Goal: Book appointment/travel/reservation

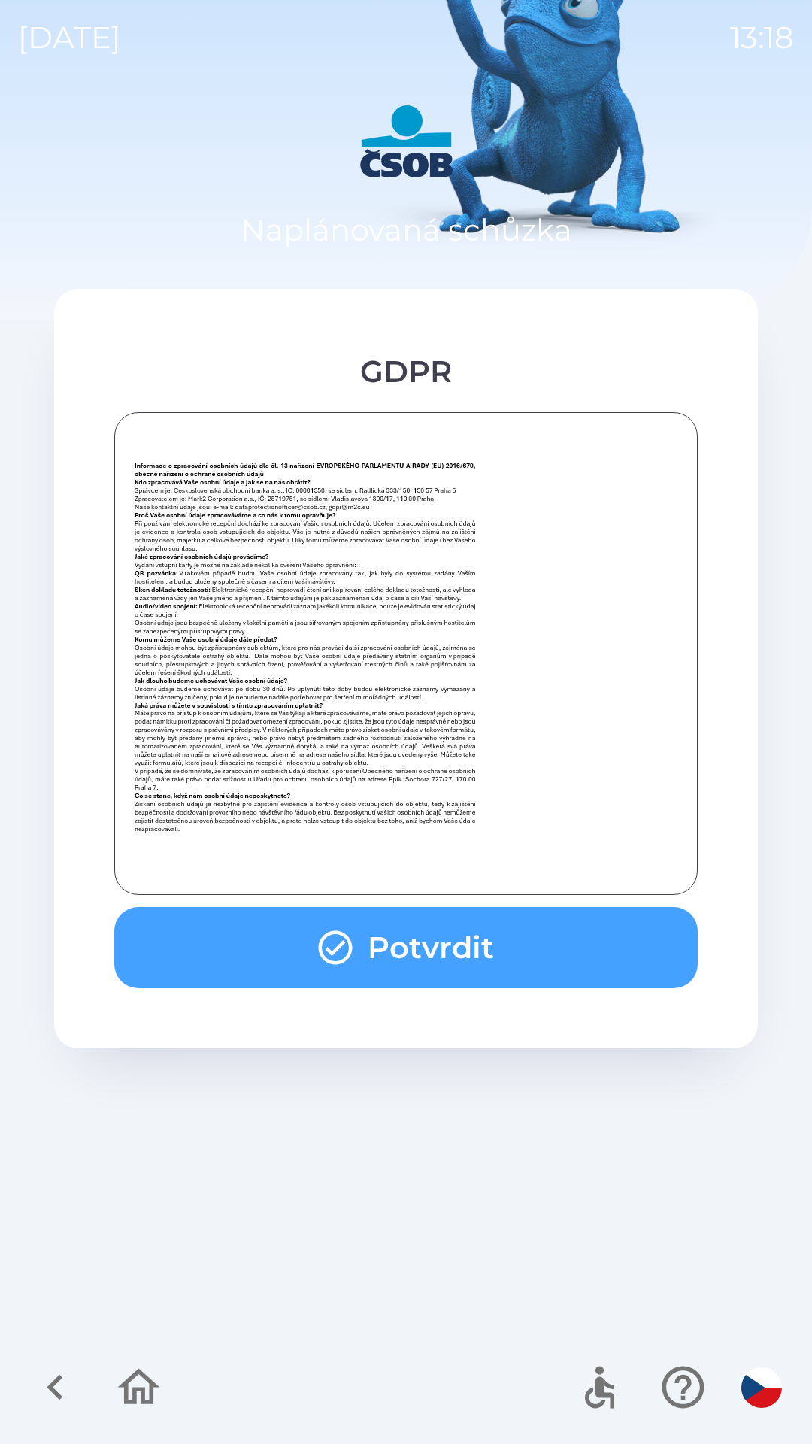
click at [502, 970] on button "Potvrdit" at bounding box center [406, 947] width 584 height 81
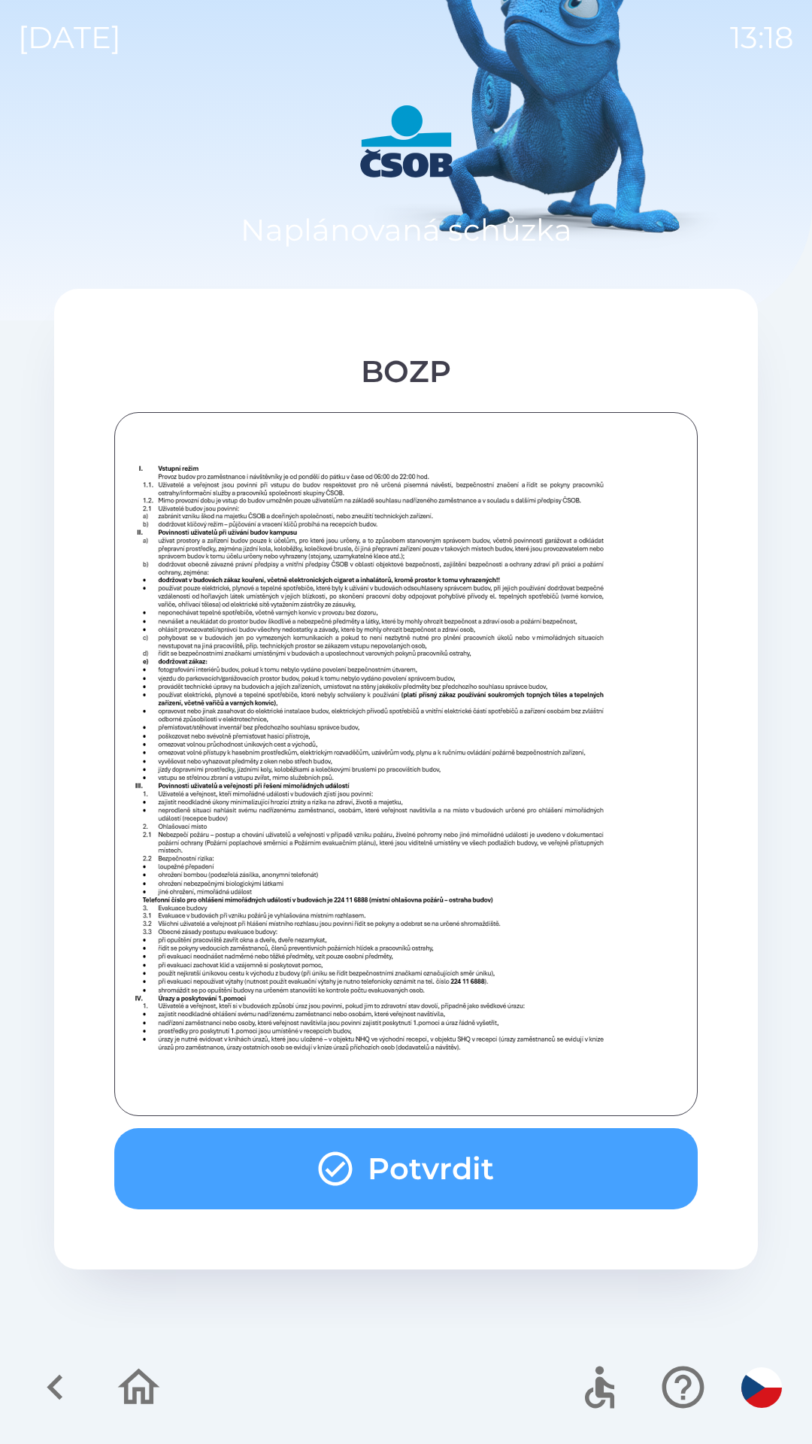
click at [504, 1164] on button "Potvrdit" at bounding box center [406, 1168] width 584 height 81
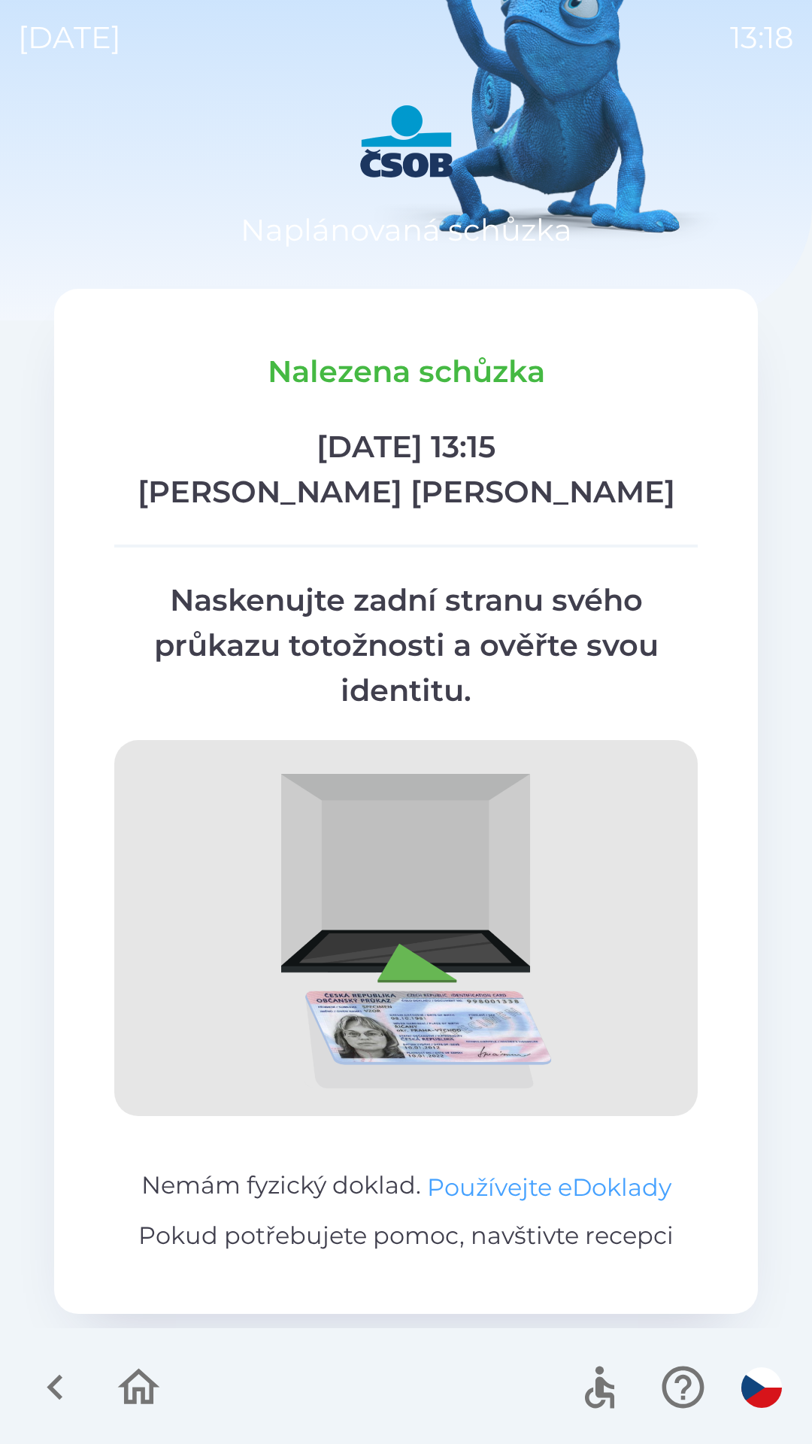
click at [468, 1178] on button "Používejte eDoklady" at bounding box center [549, 1188] width 244 height 36
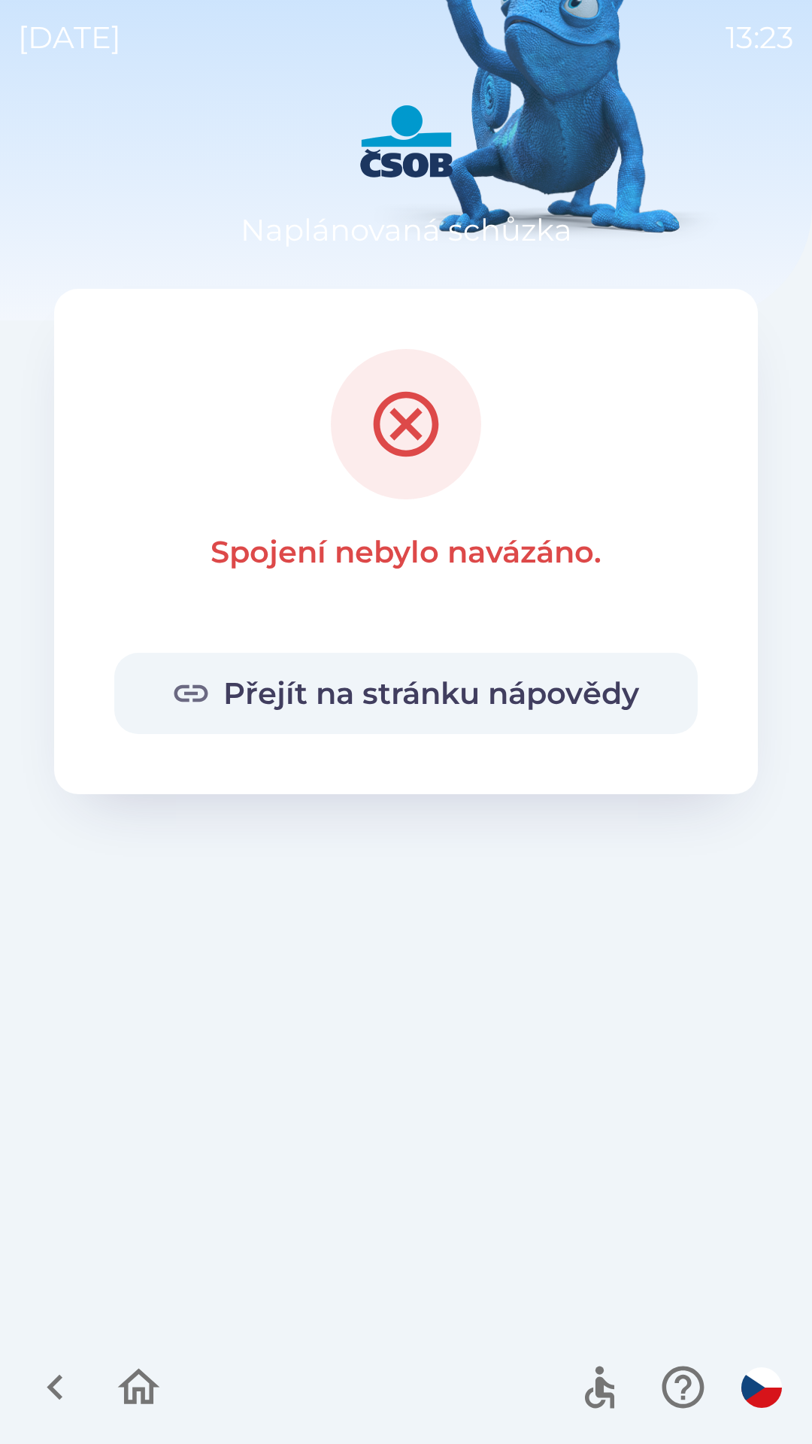
click at [136, 1383] on icon "button" at bounding box center [139, 1387] width 50 height 50
